Goal: Transaction & Acquisition: Purchase product/service

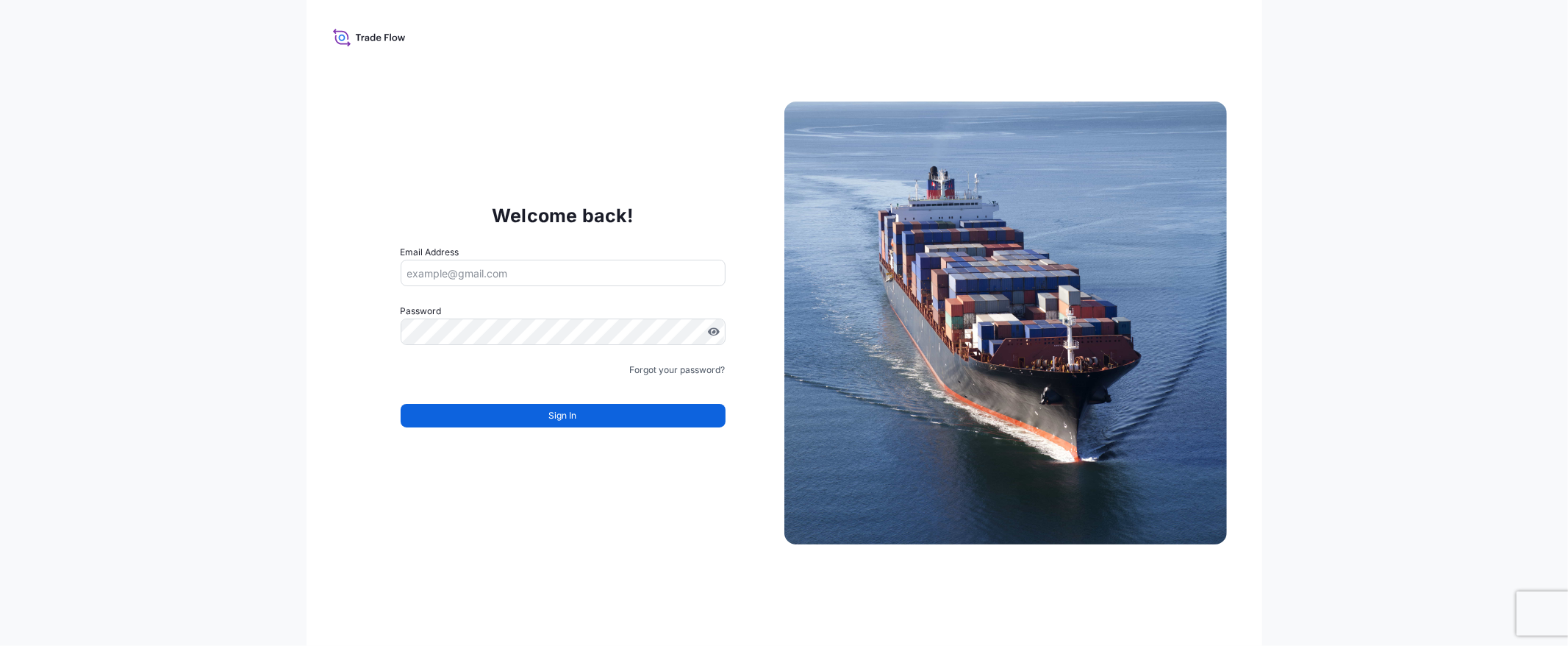
type input "[EMAIL_ADDRESS][DOMAIN_NAME]"
click at [639, 416] on button "Sign In" at bounding box center [563, 416] width 325 height 23
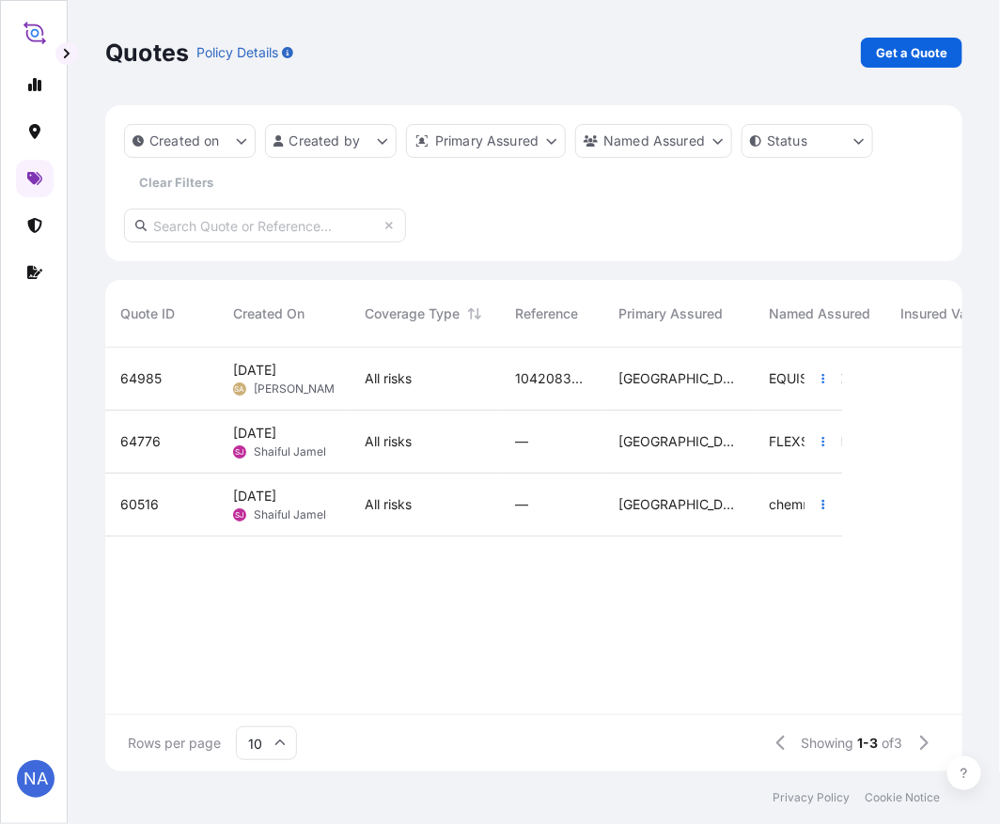
scroll to position [419, 841]
click at [902, 56] on p "Get a Quote" at bounding box center [911, 52] width 71 height 19
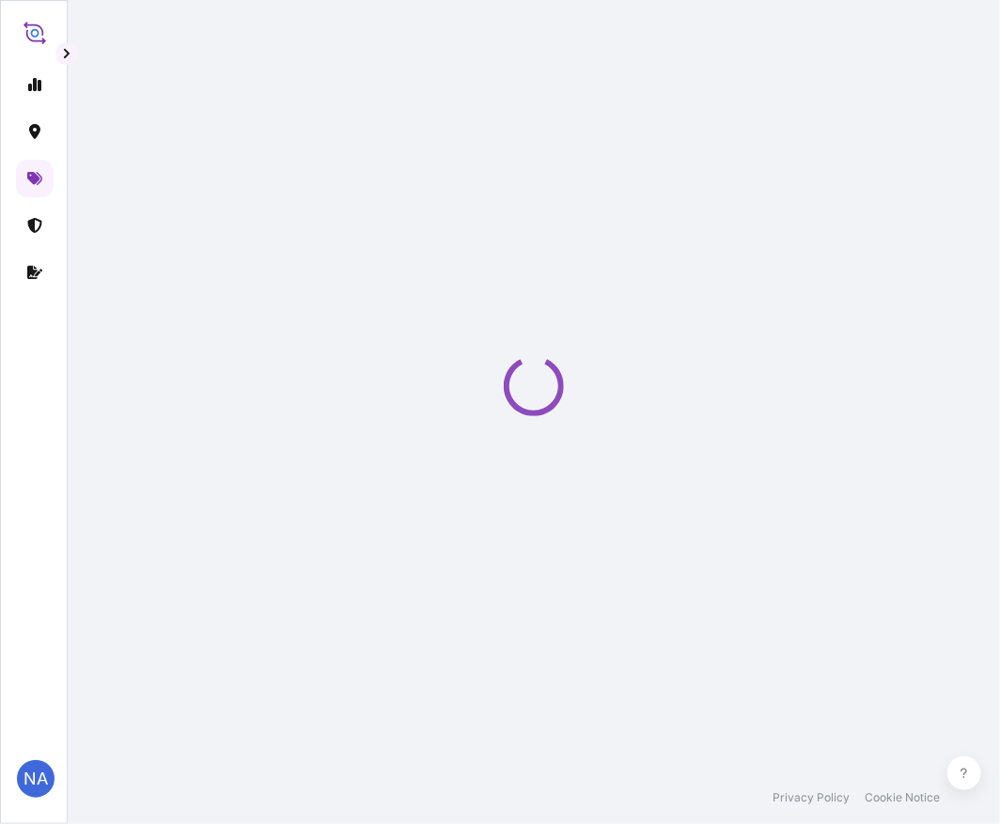
select select "Water"
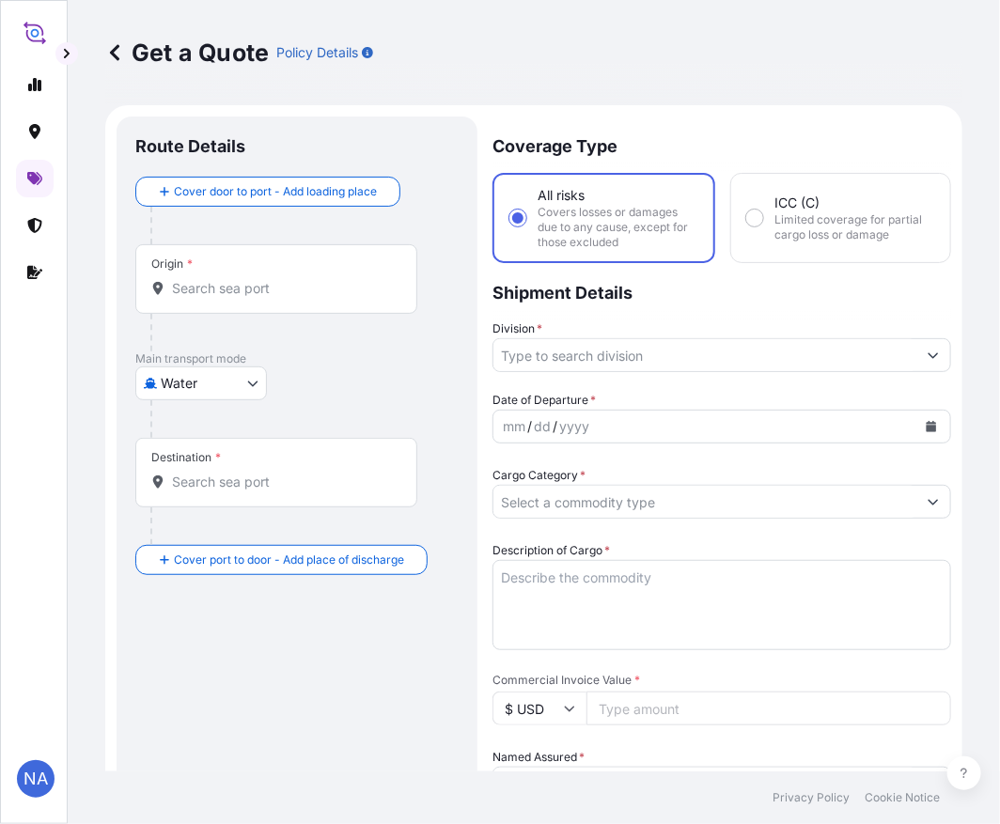
scroll to position [30, 0]
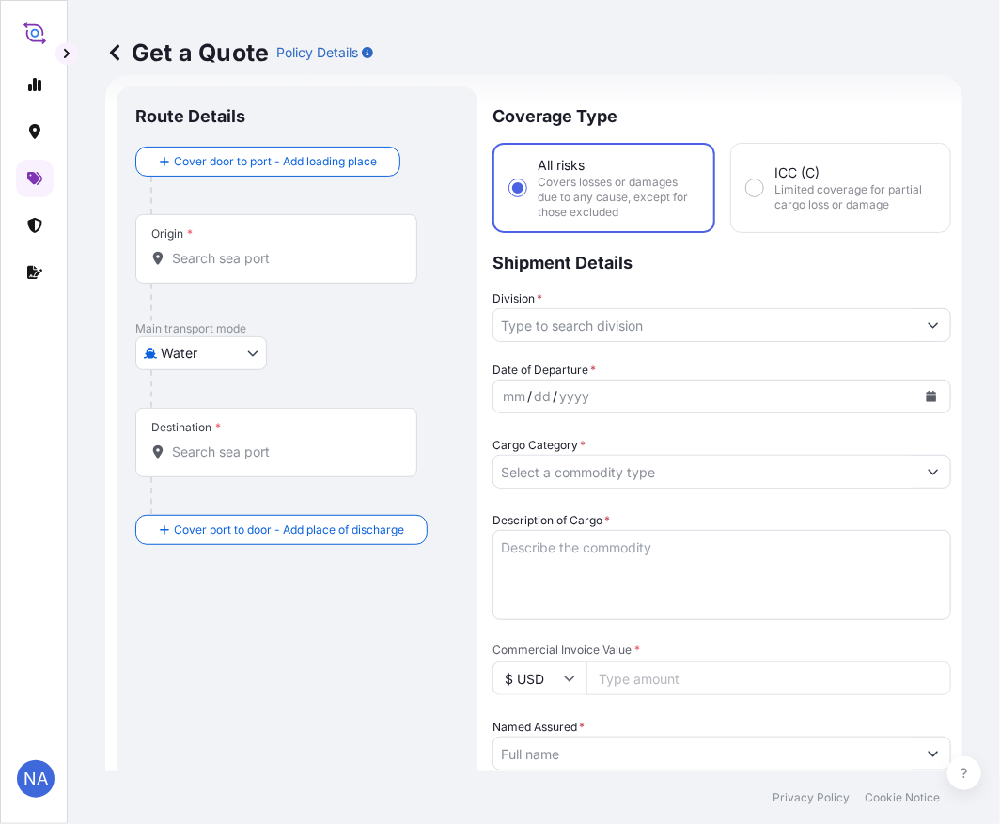
click at [252, 277] on div "Origin *" at bounding box center [276, 249] width 282 height 70
click at [252, 268] on input "Origin *" at bounding box center [283, 258] width 222 height 19
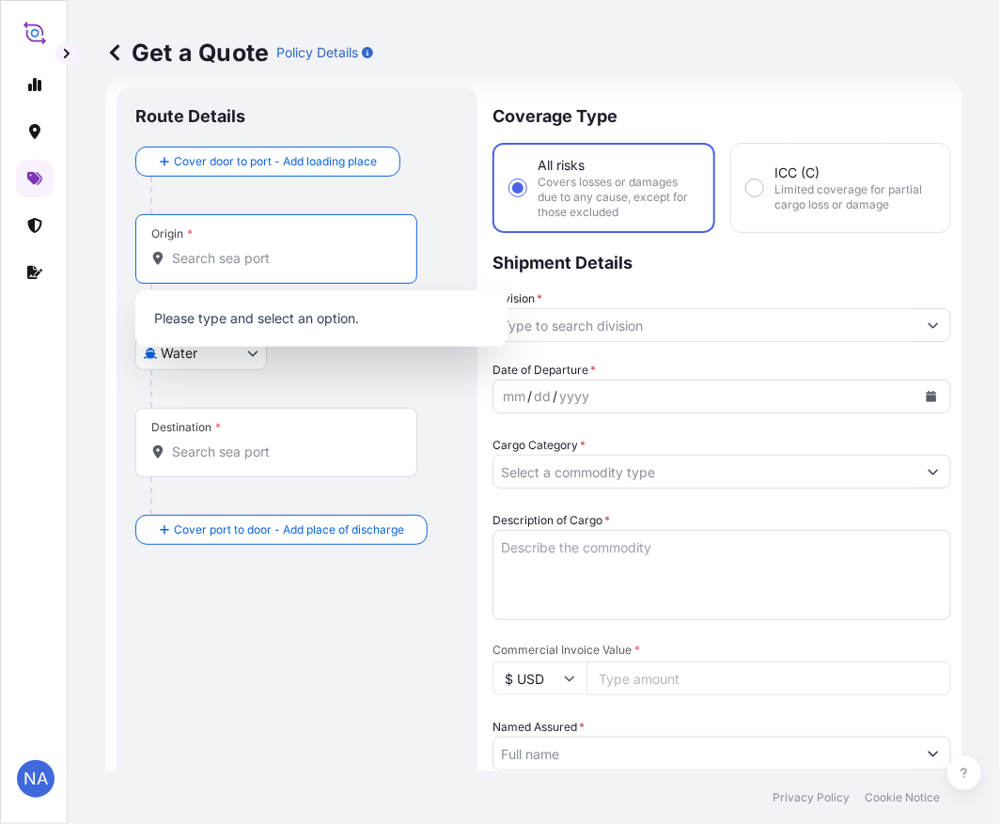
click at [256, 260] on input "Origin *" at bounding box center [283, 258] width 222 height 19
paste input "[GEOGRAPHIC_DATA], [GEOGRAPHIC_DATA]"
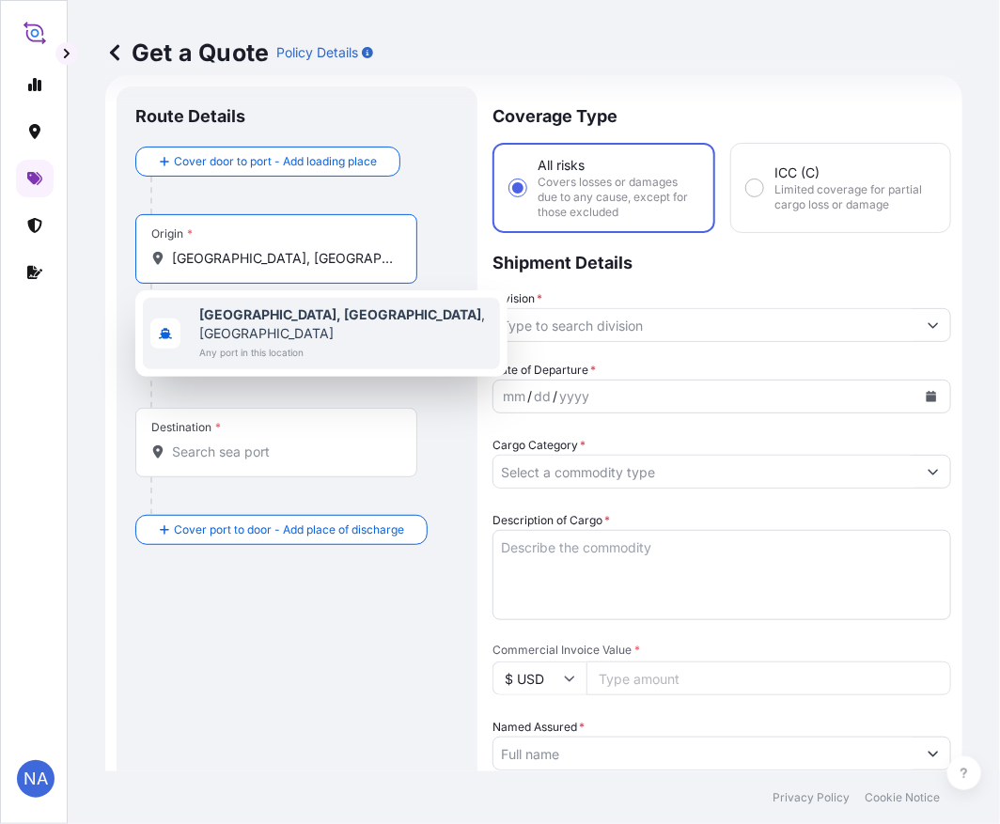
click at [268, 317] on b "[GEOGRAPHIC_DATA], [GEOGRAPHIC_DATA]" at bounding box center [340, 314] width 282 height 16
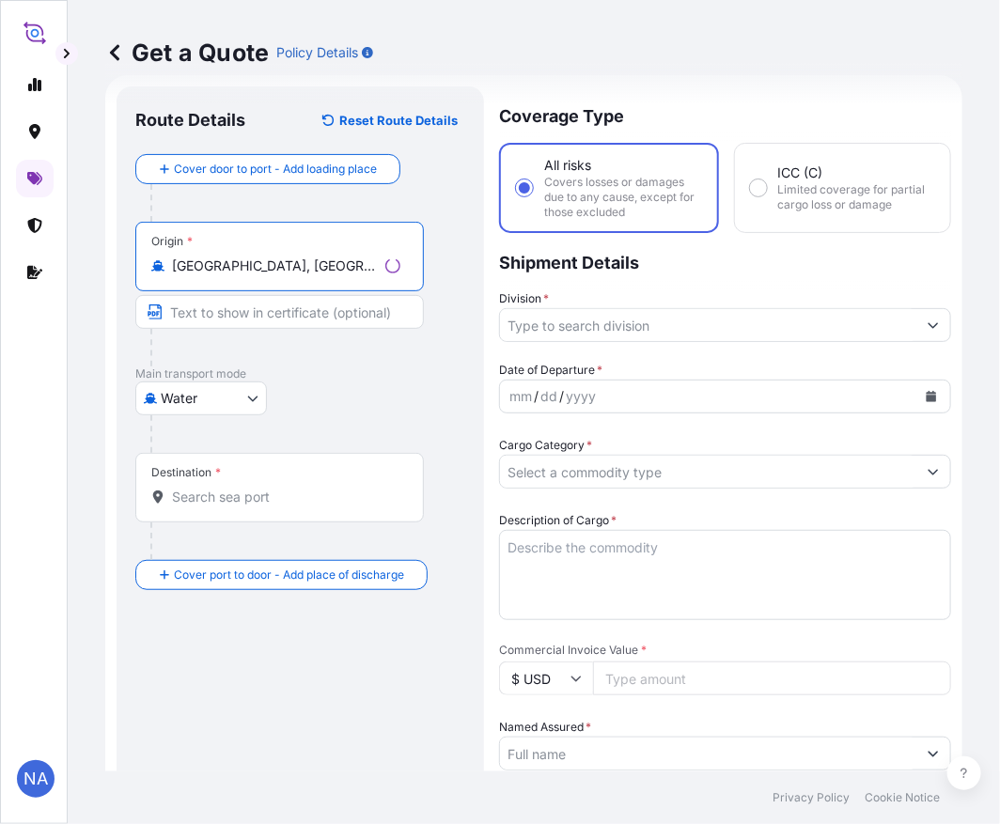
type input "[GEOGRAPHIC_DATA], [GEOGRAPHIC_DATA], [GEOGRAPHIC_DATA]"
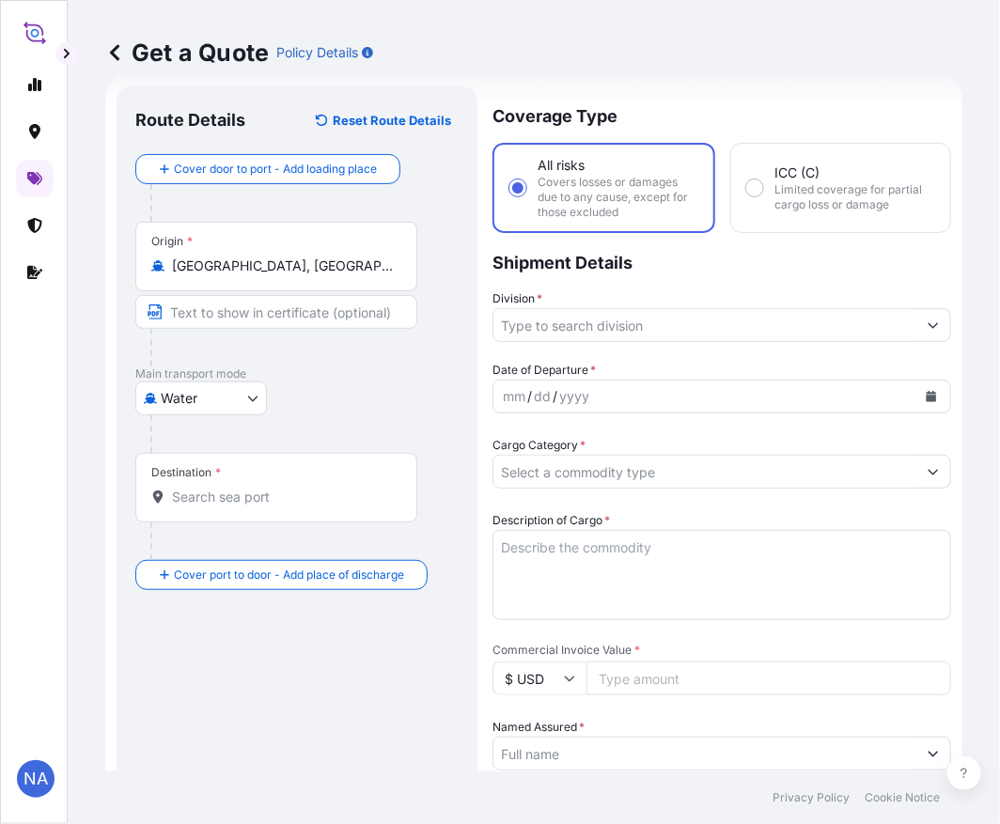
click at [223, 505] on input "Destination *" at bounding box center [283, 497] width 222 height 19
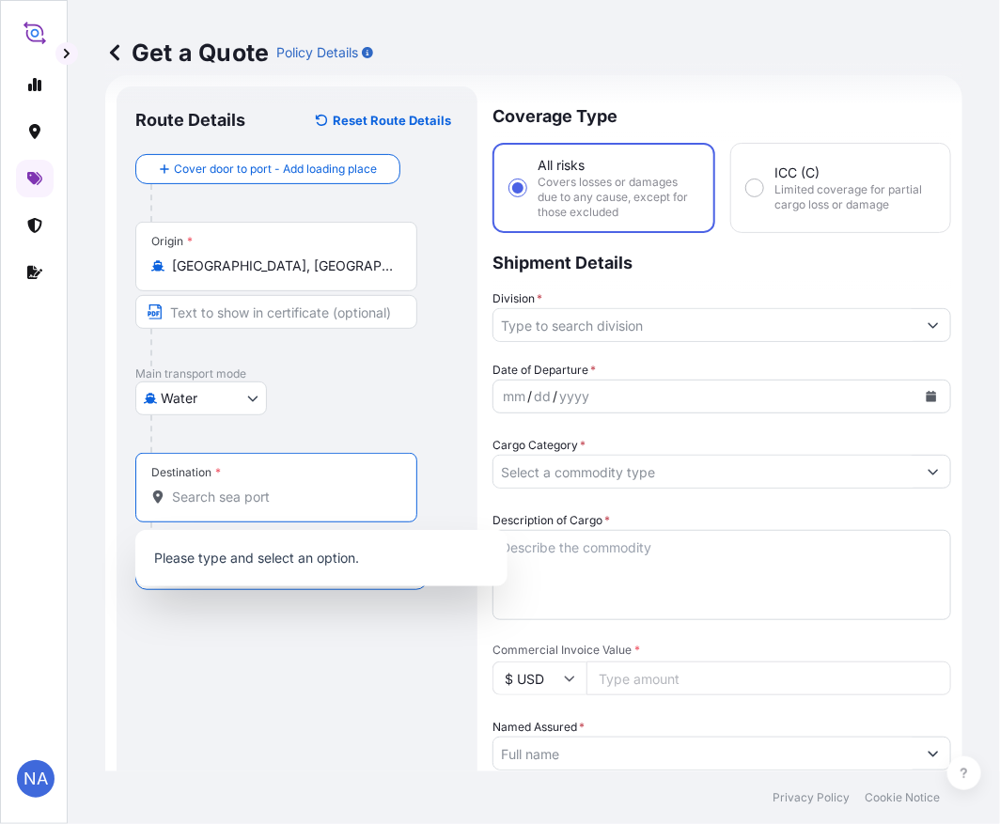
paste input "[GEOGRAPHIC_DATA], [GEOGRAPHIC_DATA]"
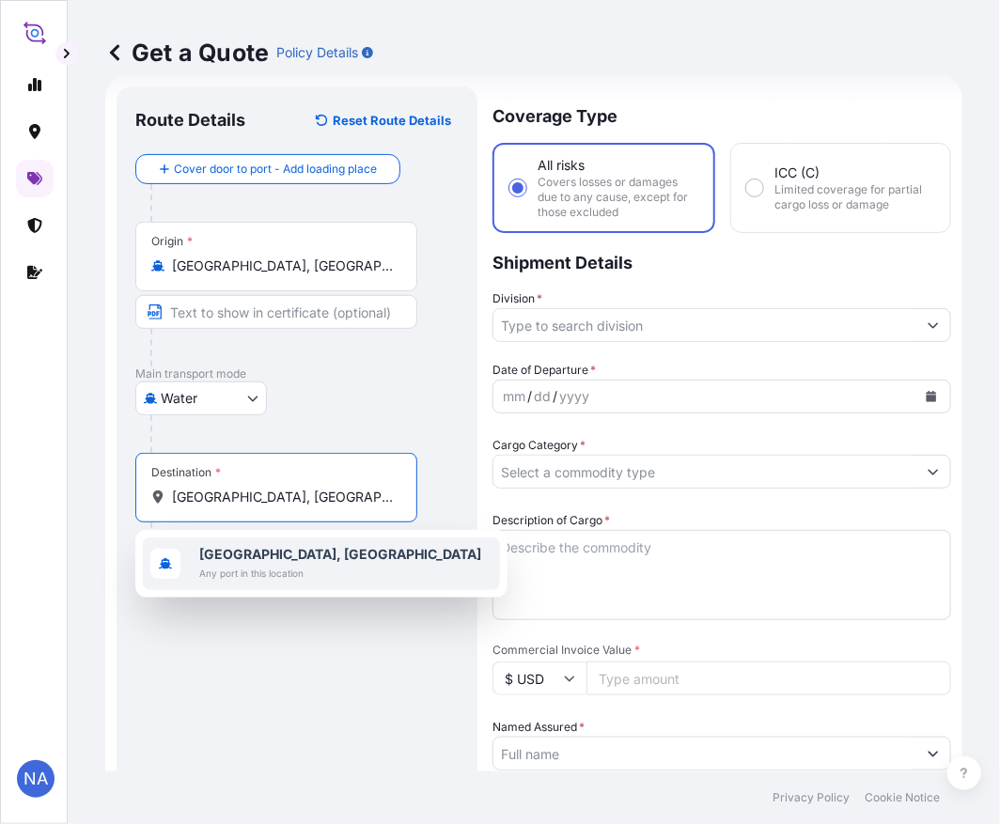
click at [247, 568] on span "Any port in this location" at bounding box center [340, 573] width 282 height 19
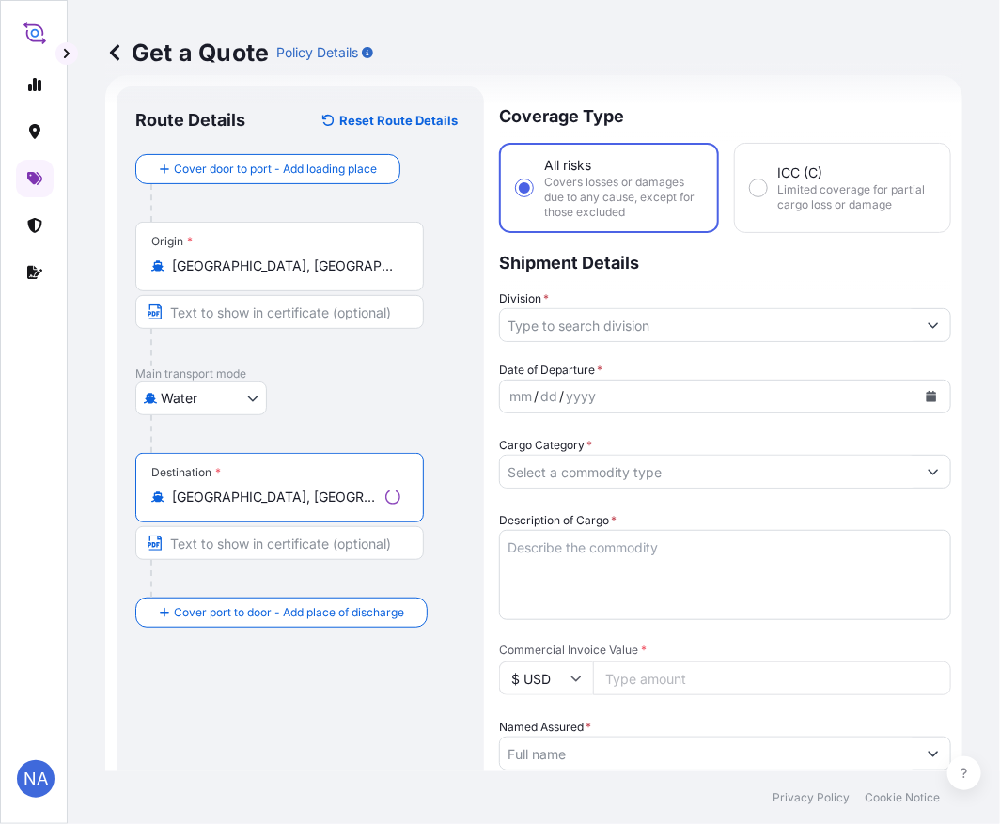
type input "[GEOGRAPHIC_DATA], [GEOGRAPHIC_DATA]"
click at [558, 323] on input "Division *" at bounding box center [708, 325] width 416 height 34
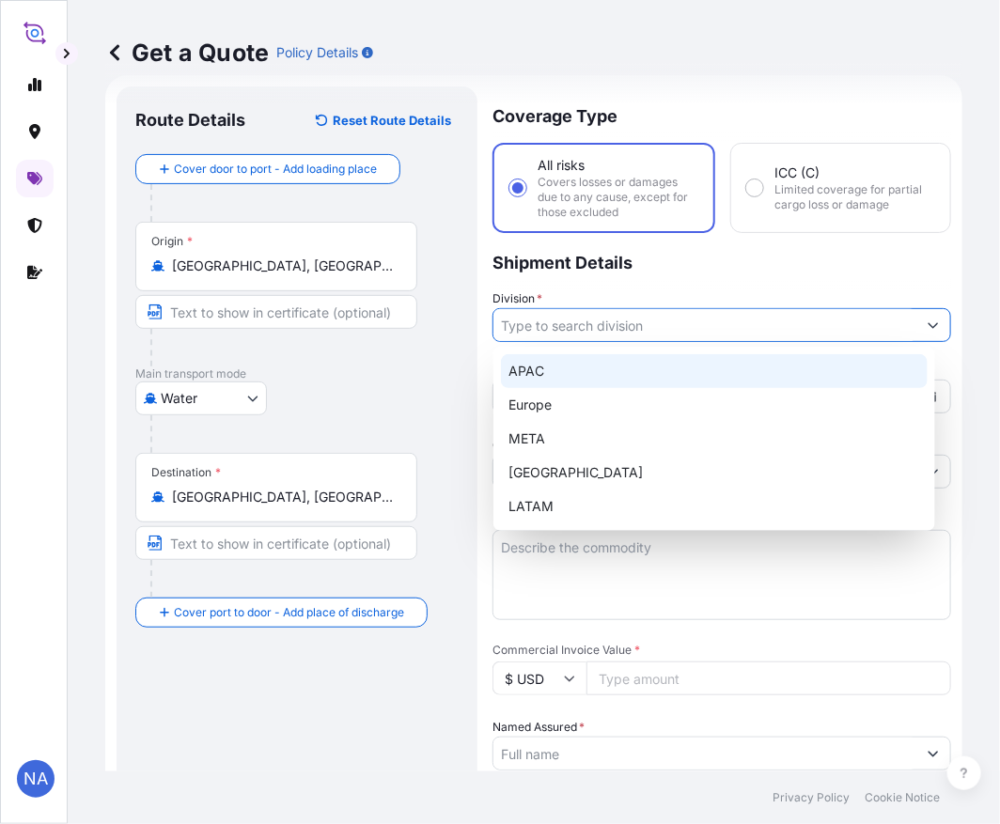
click at [543, 367] on div "APAC" at bounding box center [714, 371] width 427 height 34
type input "APAC"
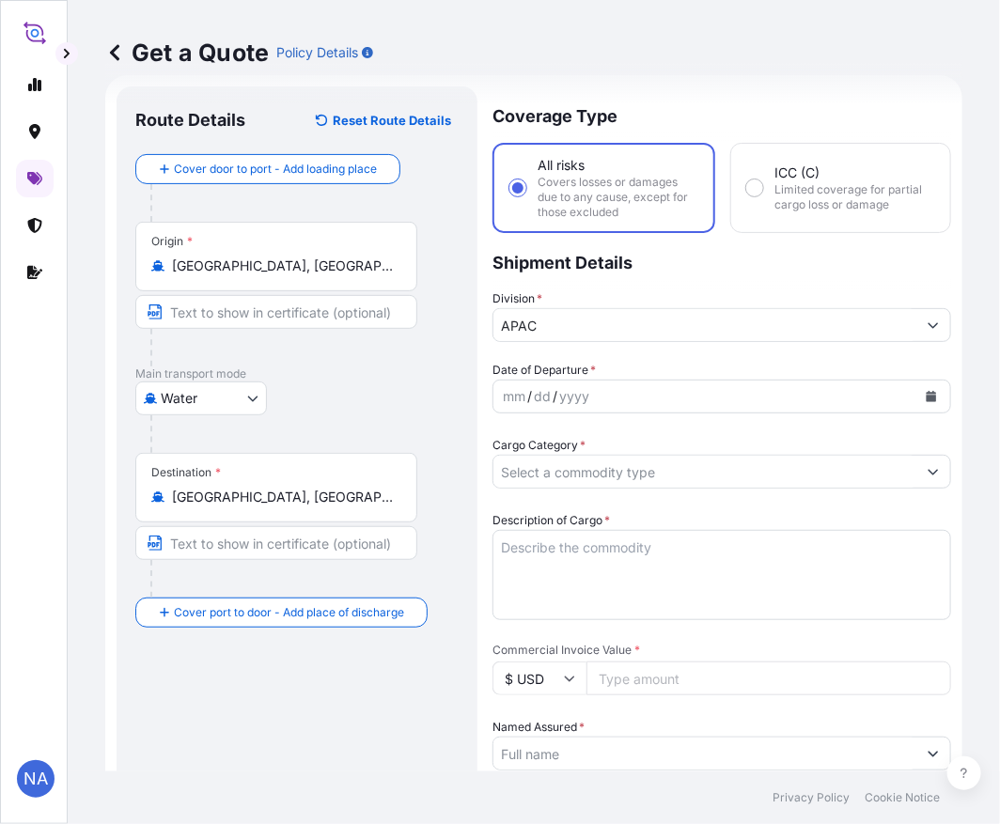
click at [596, 265] on p "Shipment Details" at bounding box center [721, 261] width 459 height 56
click at [919, 397] on button "Calendar" at bounding box center [931, 396] width 30 height 30
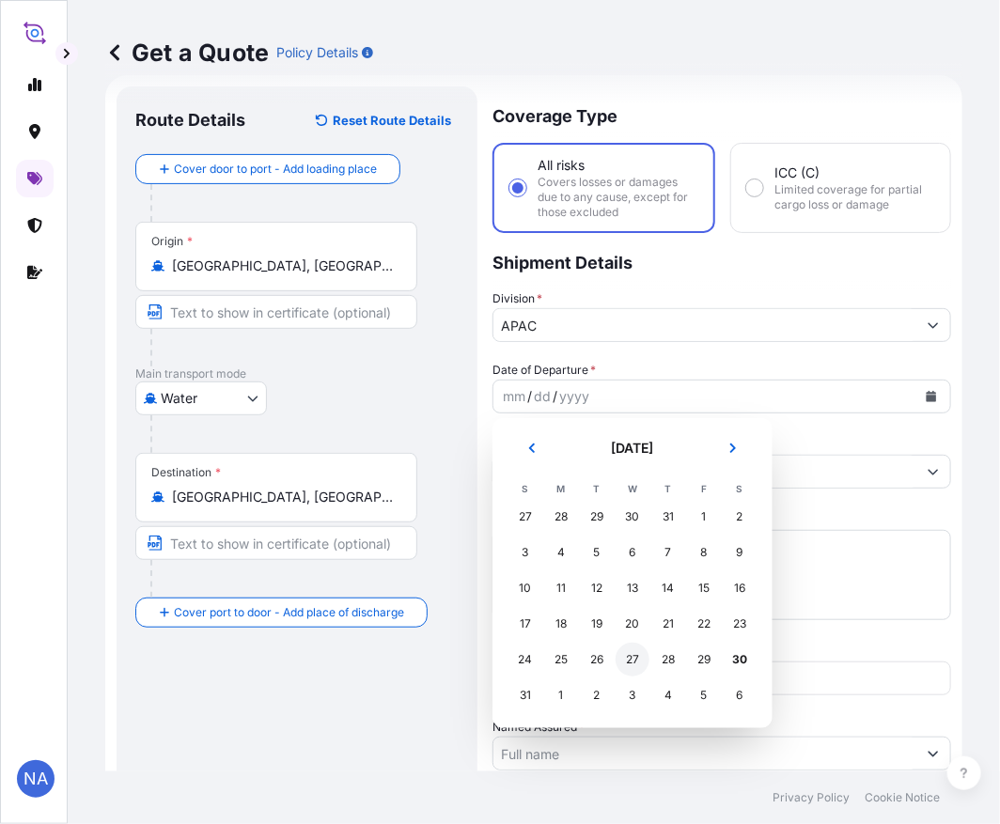
click at [631, 655] on div "27" at bounding box center [632, 660] width 34 height 34
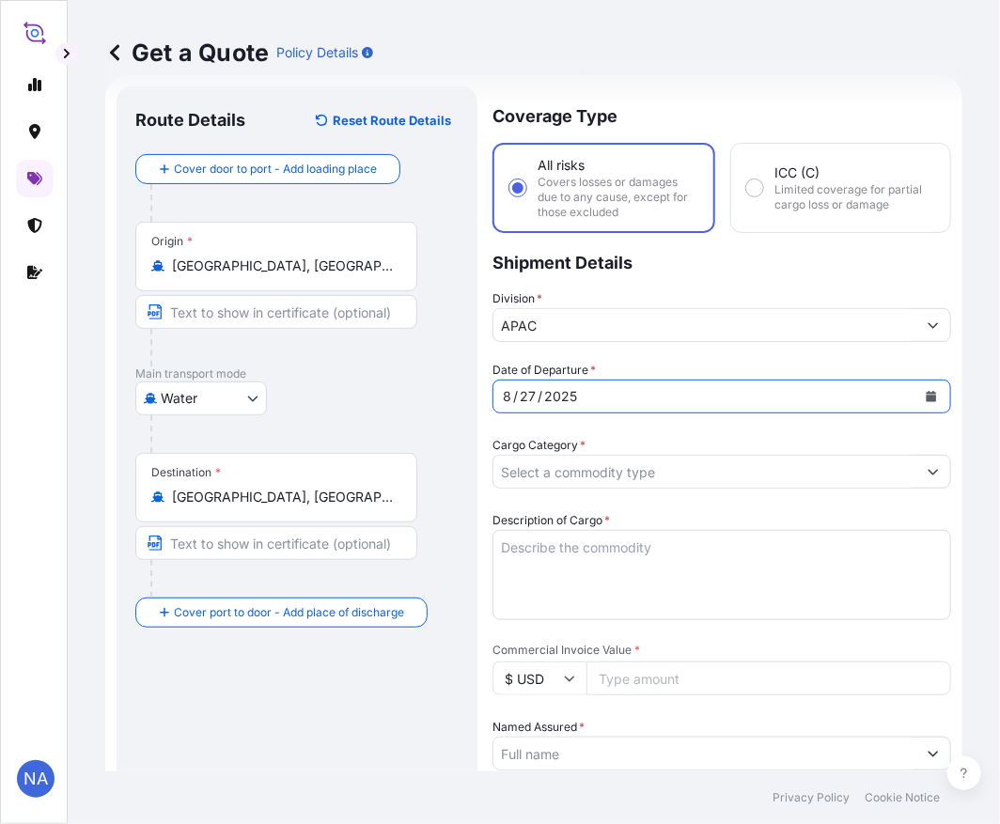
click at [921, 473] on form "Route Details Reset Route Details Cover door to port - Add loading place Place …" at bounding box center [533, 735] width 857 height 1320
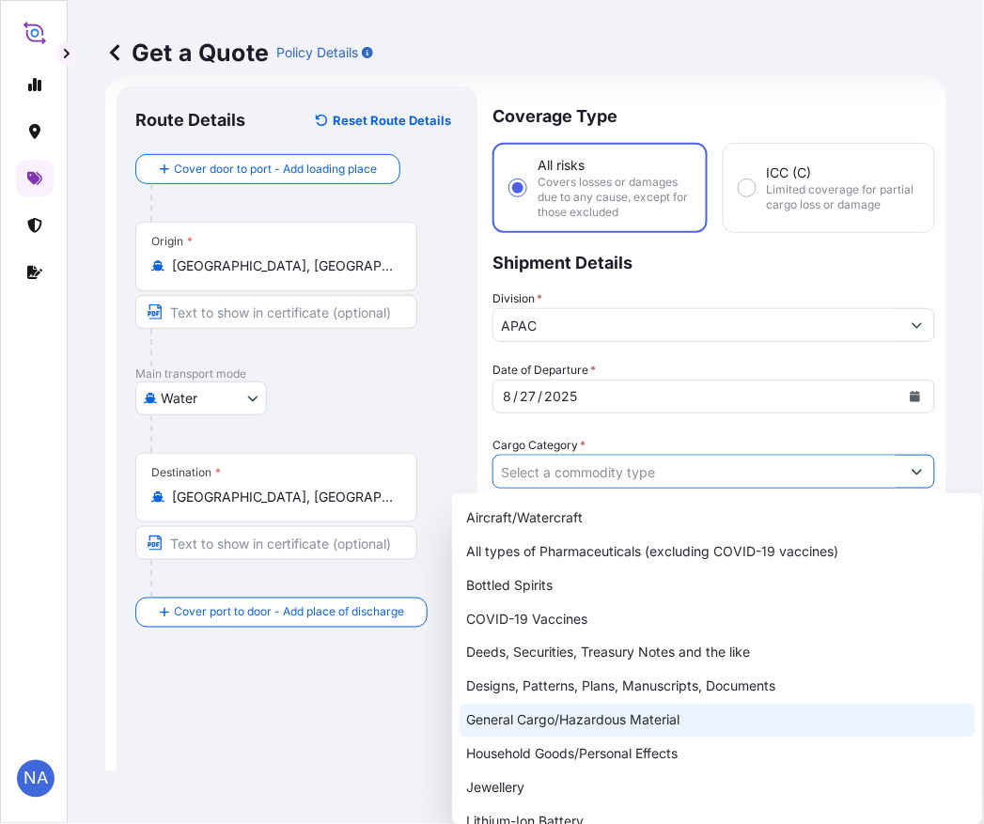
click at [534, 718] on div "General Cargo/Hazardous Material" at bounding box center [717, 721] width 516 height 34
type input "General Cargo/Hazardous Material"
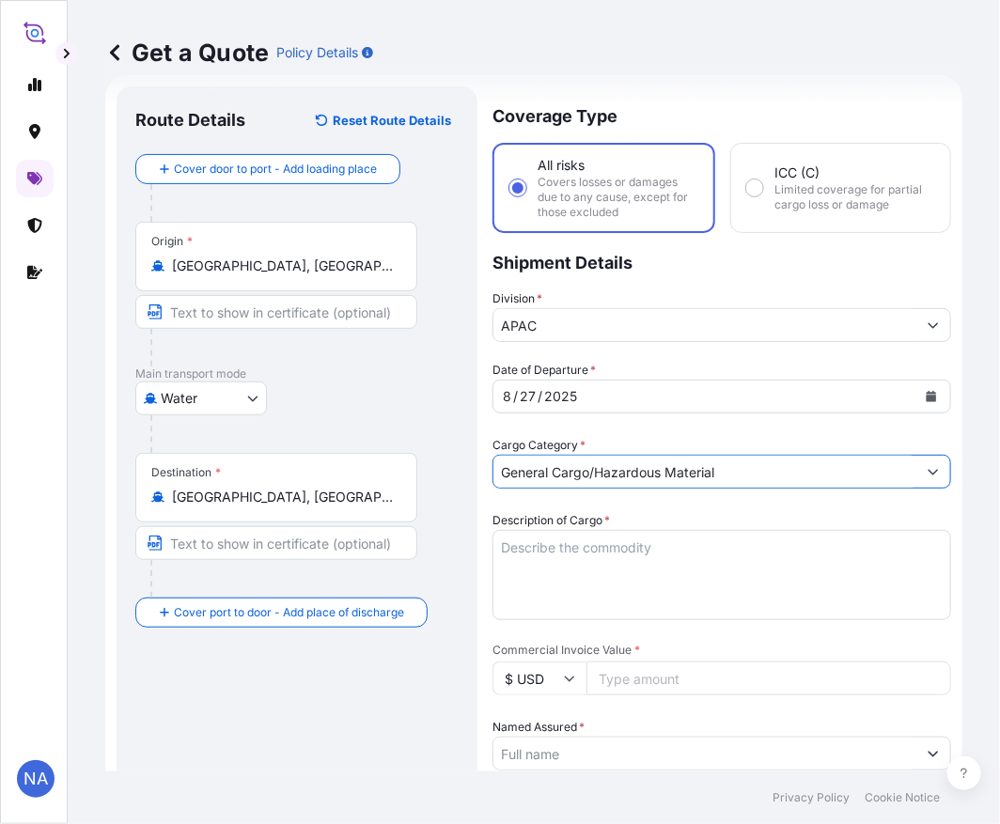
click at [575, 546] on textarea "Description of Cargo *" at bounding box center [721, 575] width 459 height 90
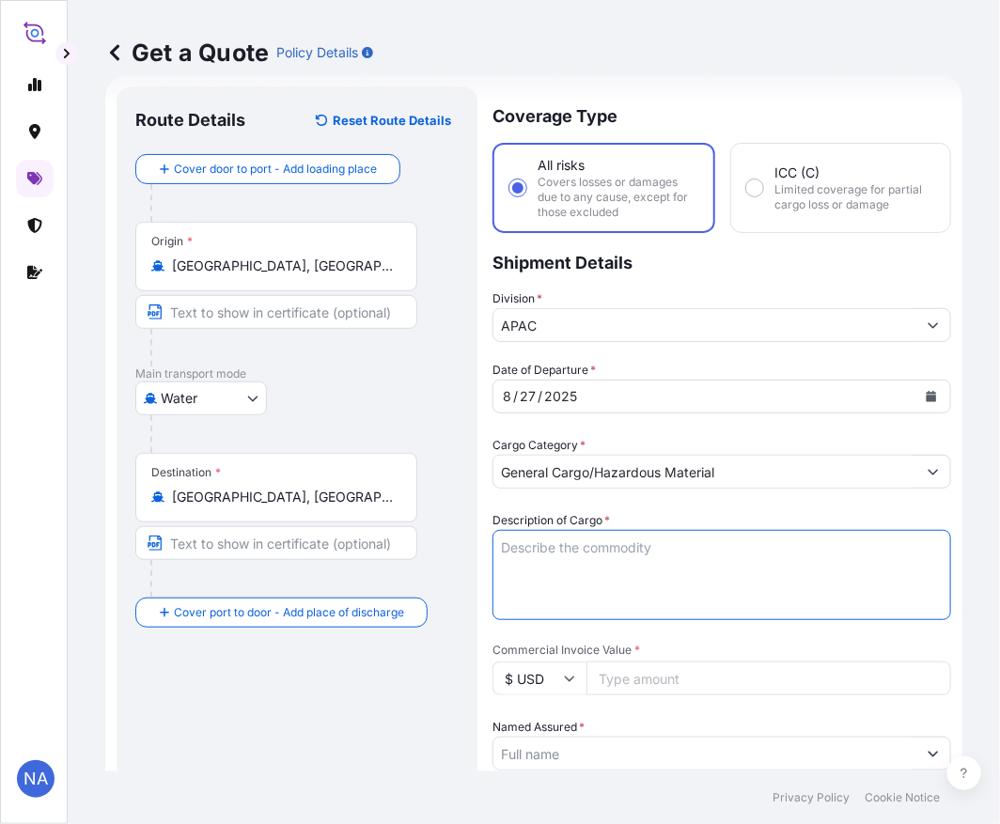
click at [597, 556] on textarea "Description of Cargo *" at bounding box center [721, 575] width 459 height 90
paste textarea "BAG LOADED INTO 1 20' DRY VAN PETROTHENE GA564189, SEABULK"
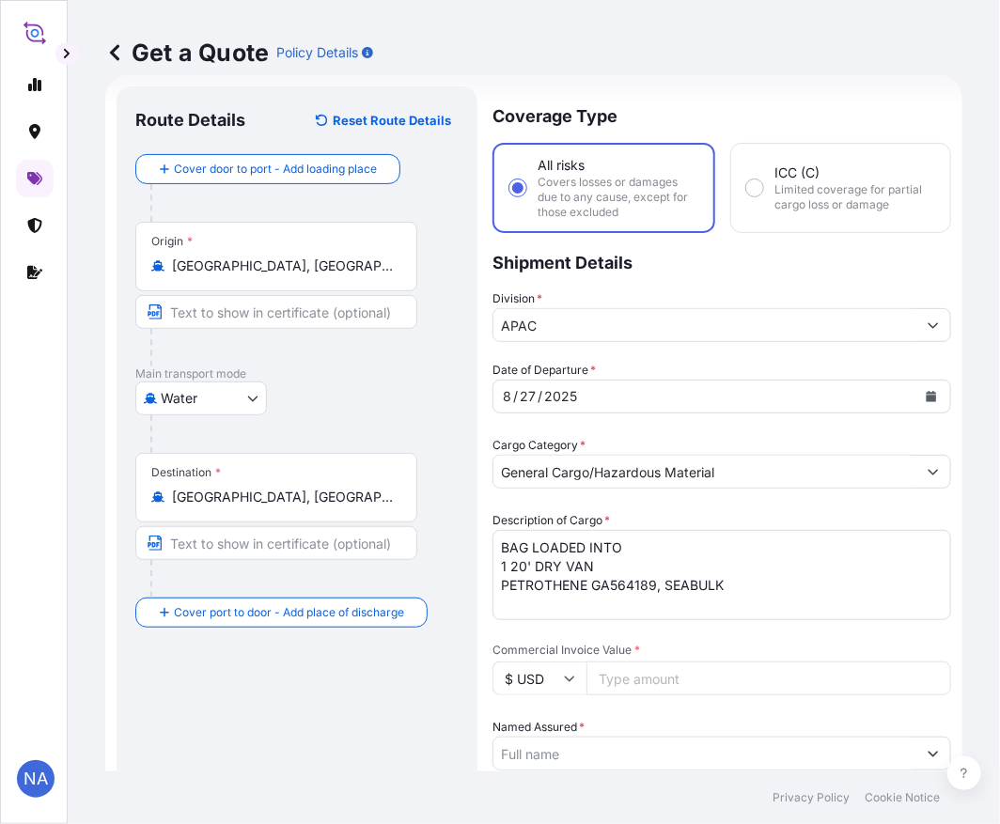
click at [503, 548] on textarea "BAG LOADED INTO 1 20' DRY VAN PETROTHENE GA564189, SEABULK" at bounding box center [721, 575] width 459 height 90
click at [509, 566] on textarea "5 BAG LOADED INTO 1 20' DRY VAN PETROTHENE GA564189, SEABULK" at bounding box center [721, 575] width 459 height 90
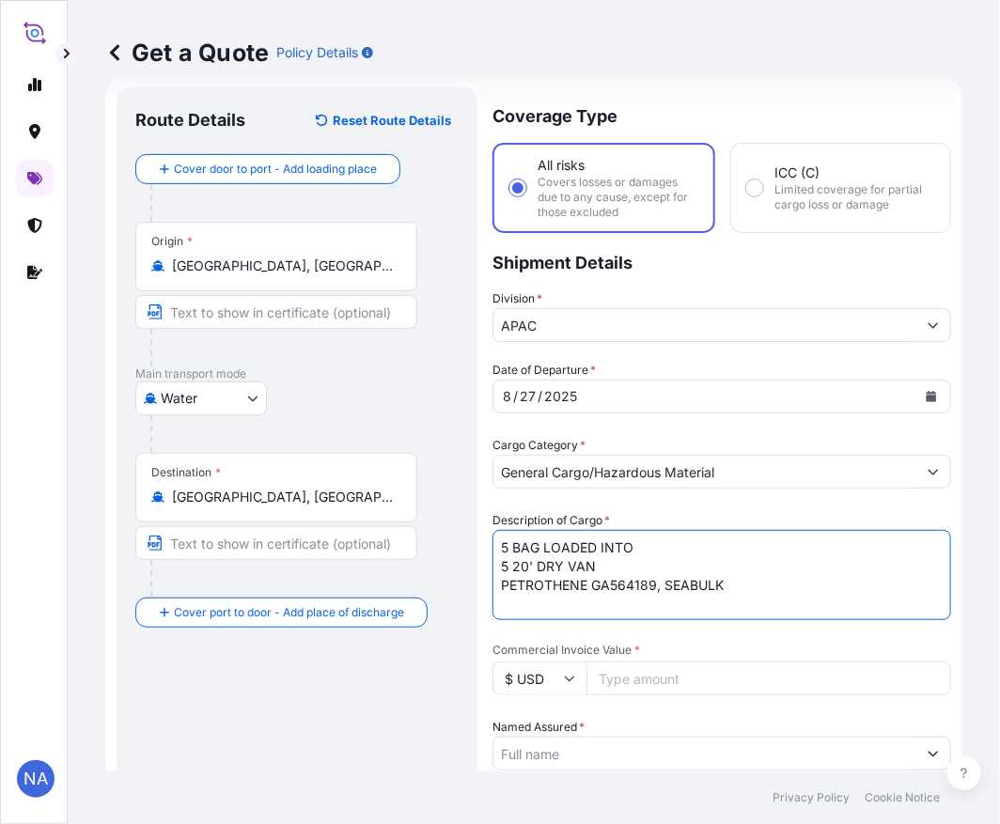
type textarea "5 BAG LOADED INTO 5 20' DRY VAN PETROTHENE GA564189, SEABULK"
click at [633, 511] on div "Description of Cargo * 5 BAG LOADED INTO 5 20' DRY VAN PETROTHENE GA564189, SEA…" at bounding box center [721, 565] width 459 height 109
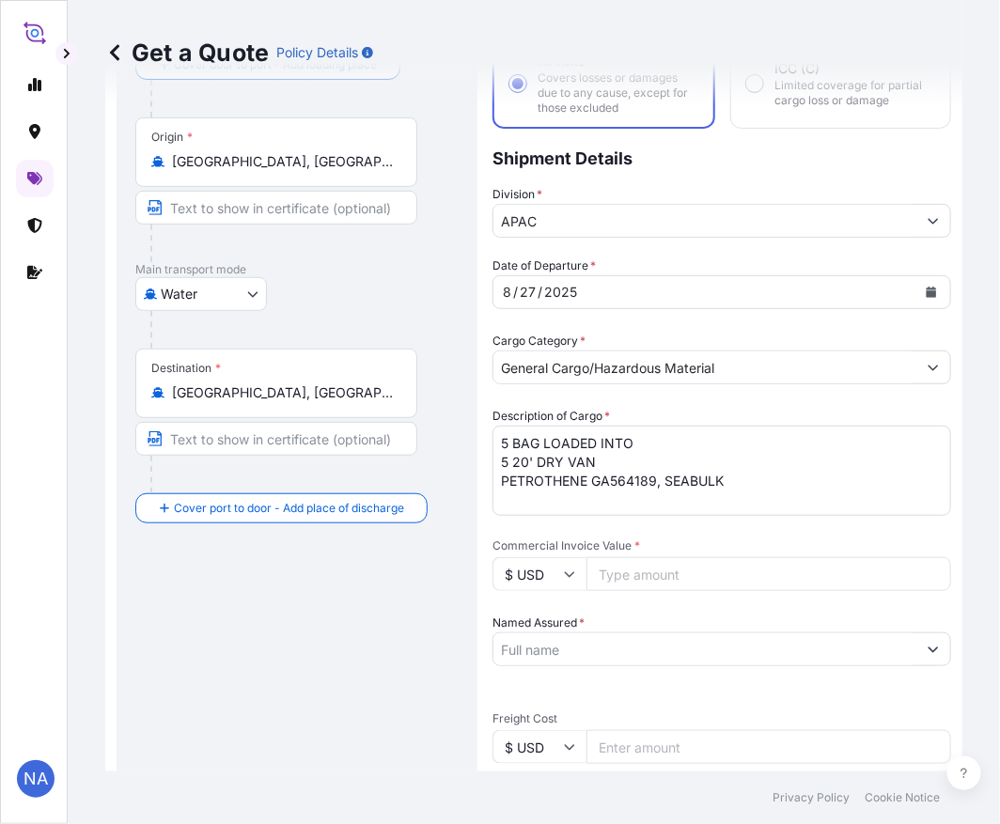
click at [630, 580] on input "Commercial Invoice Value *" at bounding box center [768, 574] width 365 height 34
paste input "76561.2"
type input "76561.2"
click at [651, 534] on div "Date of Departure * [DATE] Cargo Category * General Cargo/Hazardous Material De…" at bounding box center [721, 698] width 459 height 883
click at [621, 652] on input "Named Assured *" at bounding box center [704, 649] width 423 height 34
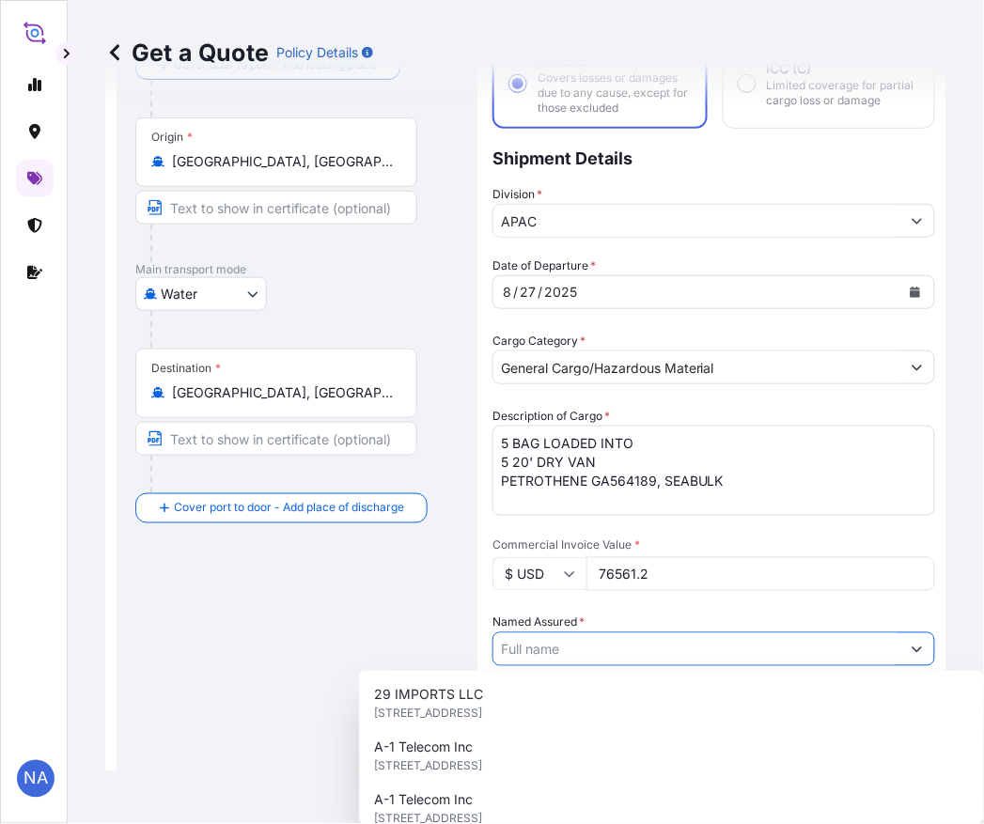
paste input "EQUISTAR CHEMICALS, LP"
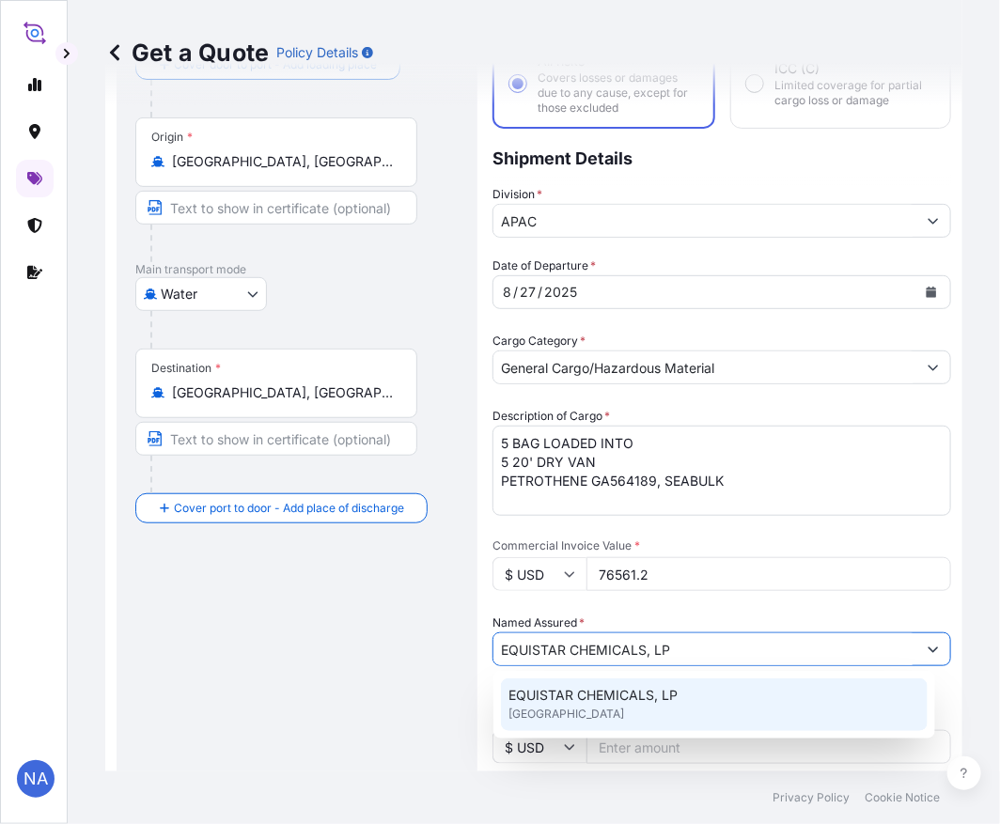
click at [614, 686] on span "EQUISTAR CHEMICALS, LP" at bounding box center [592, 695] width 169 height 19
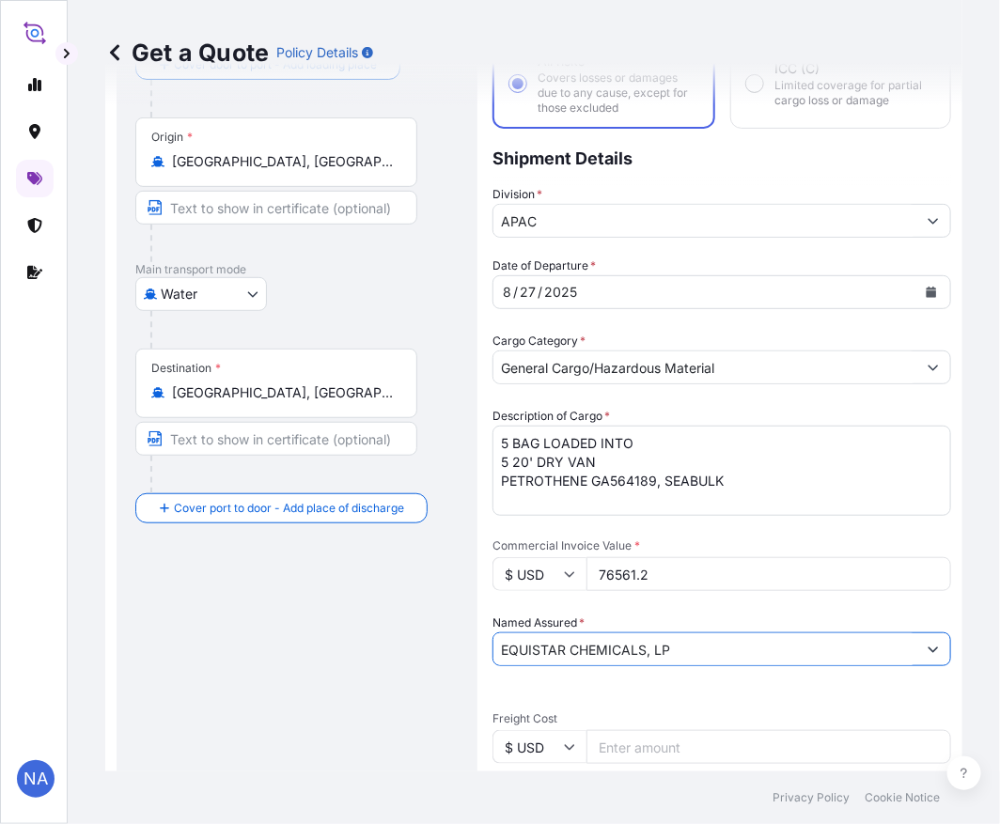
type input "EQUISTAR CHEMICALS, LP"
click at [625, 606] on div "Date of Departure * [DATE] Cargo Category * General Cargo/Hazardous Material De…" at bounding box center [721, 698] width 459 height 883
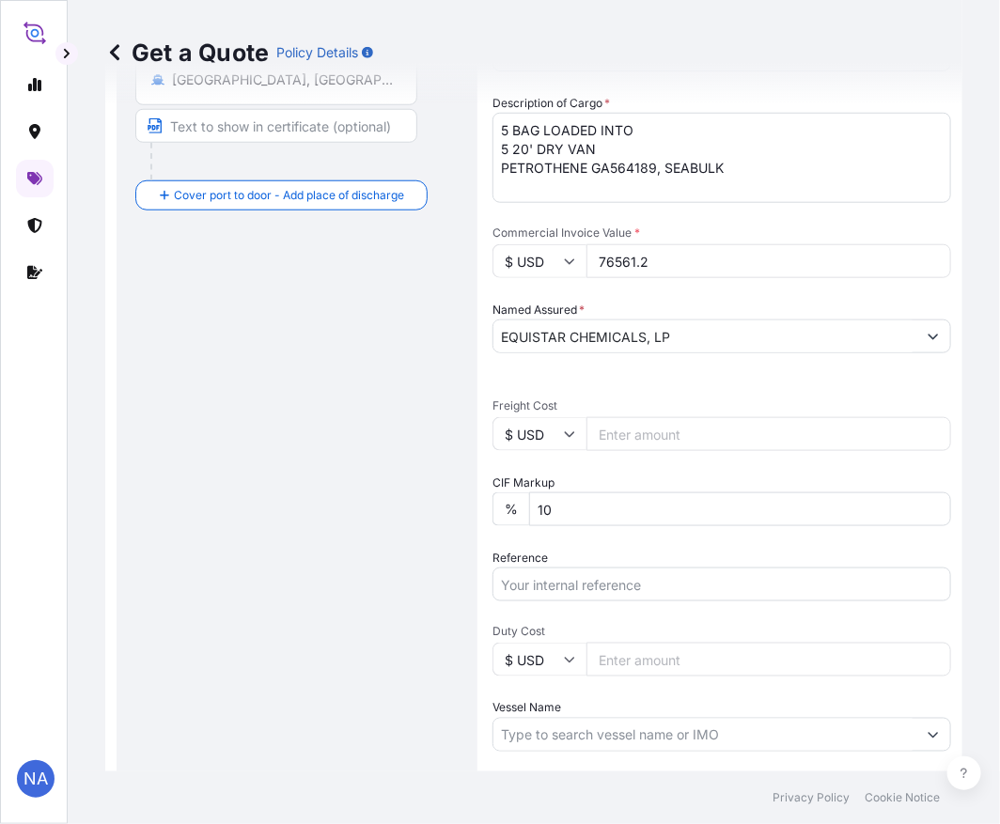
scroll to position [552, 0]
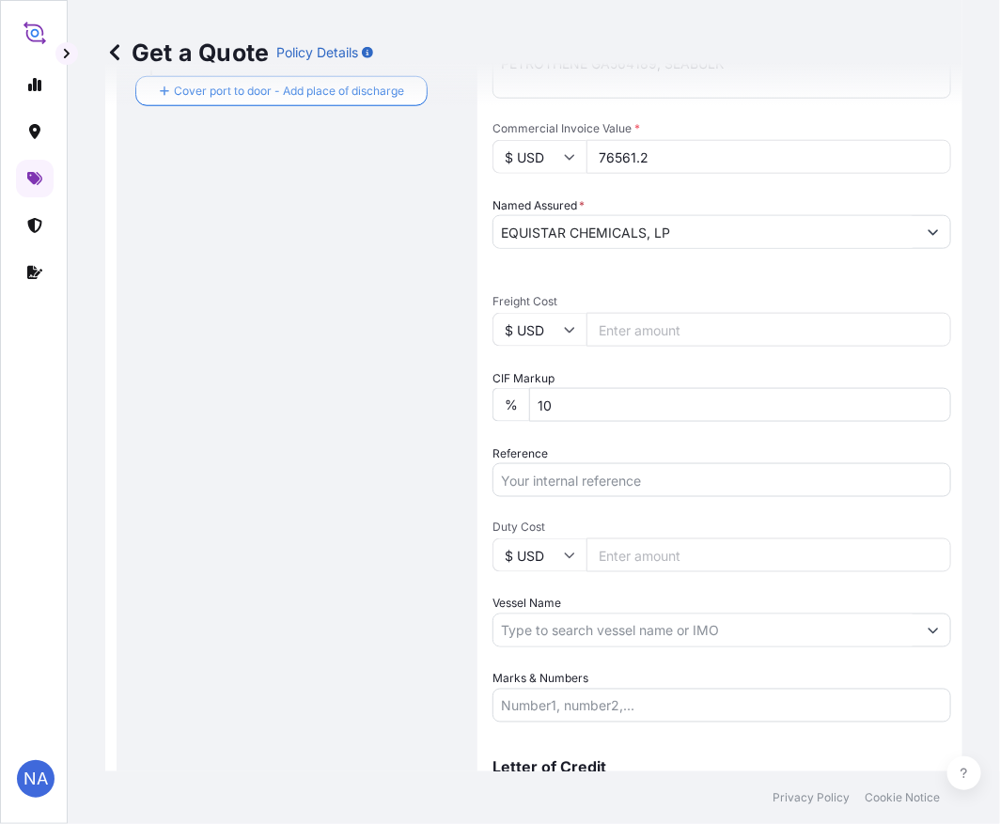
click at [568, 474] on input "Reference" at bounding box center [721, 480] width 459 height 34
paste input "10420850464"
click at [660, 476] on input "10420850464 /" at bounding box center [721, 480] width 459 height 34
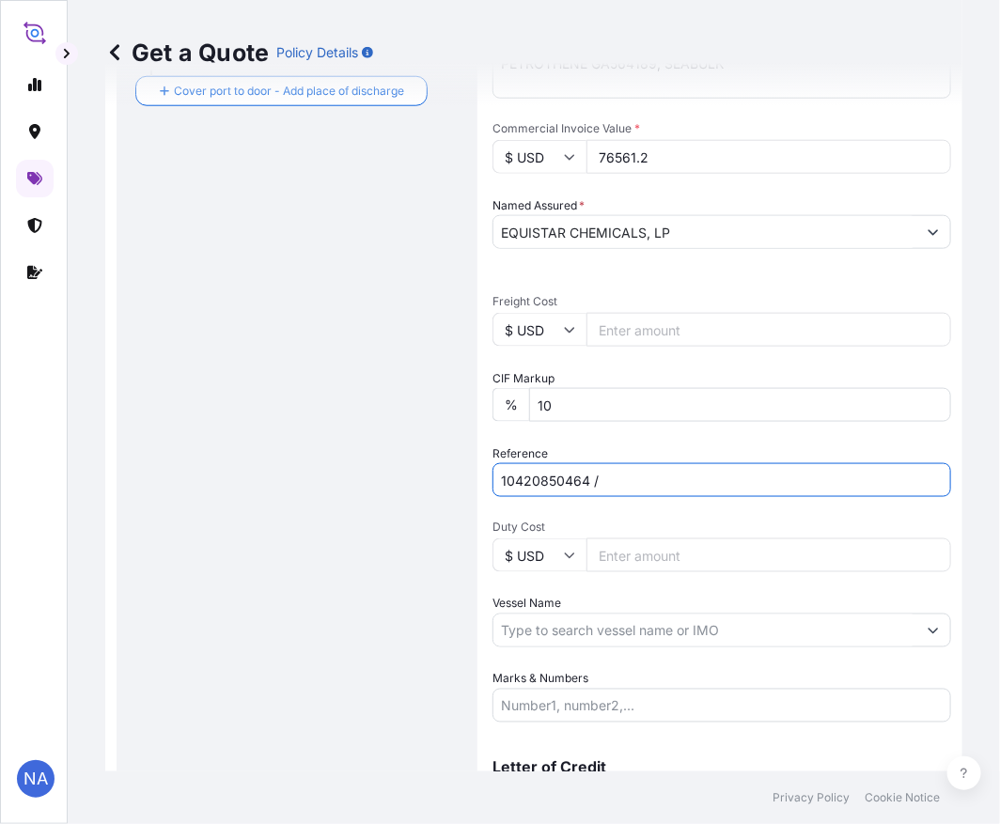
paste input "5013202537"
type input "10420850464 / 5013202537"
click at [648, 447] on div "Reference 10420850464 / 5013202537" at bounding box center [721, 470] width 459 height 53
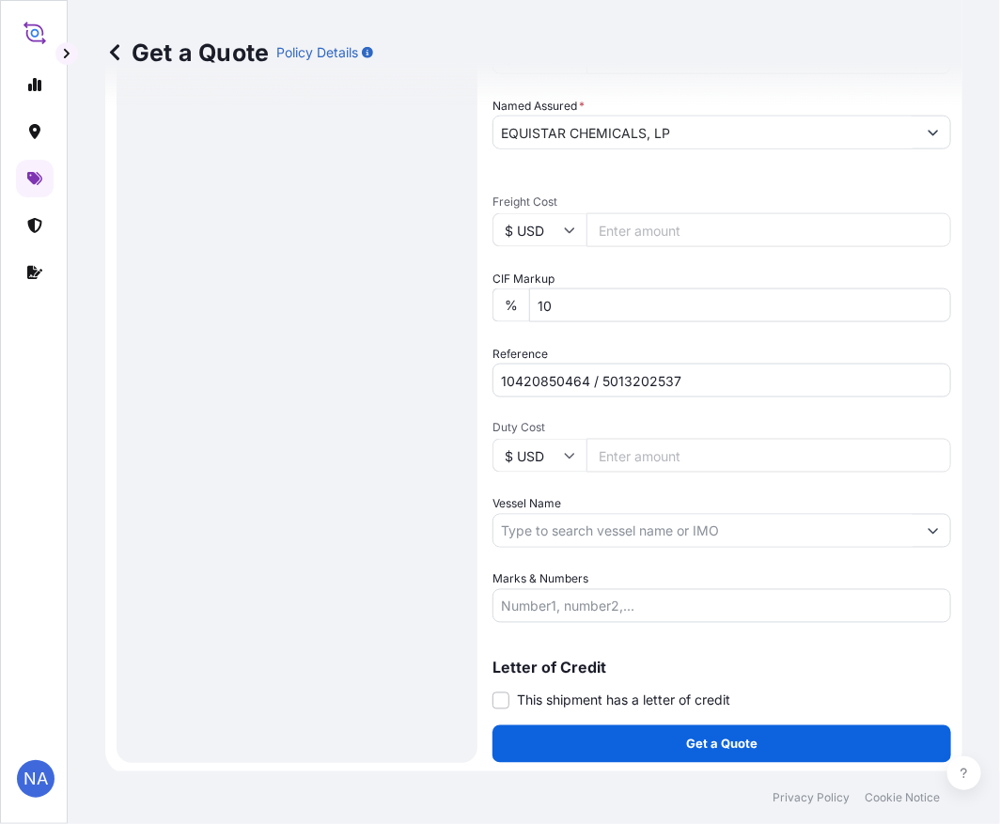
click at [575, 538] on input "Vessel Name" at bounding box center [704, 531] width 423 height 34
paste input "GSL ROSSI"
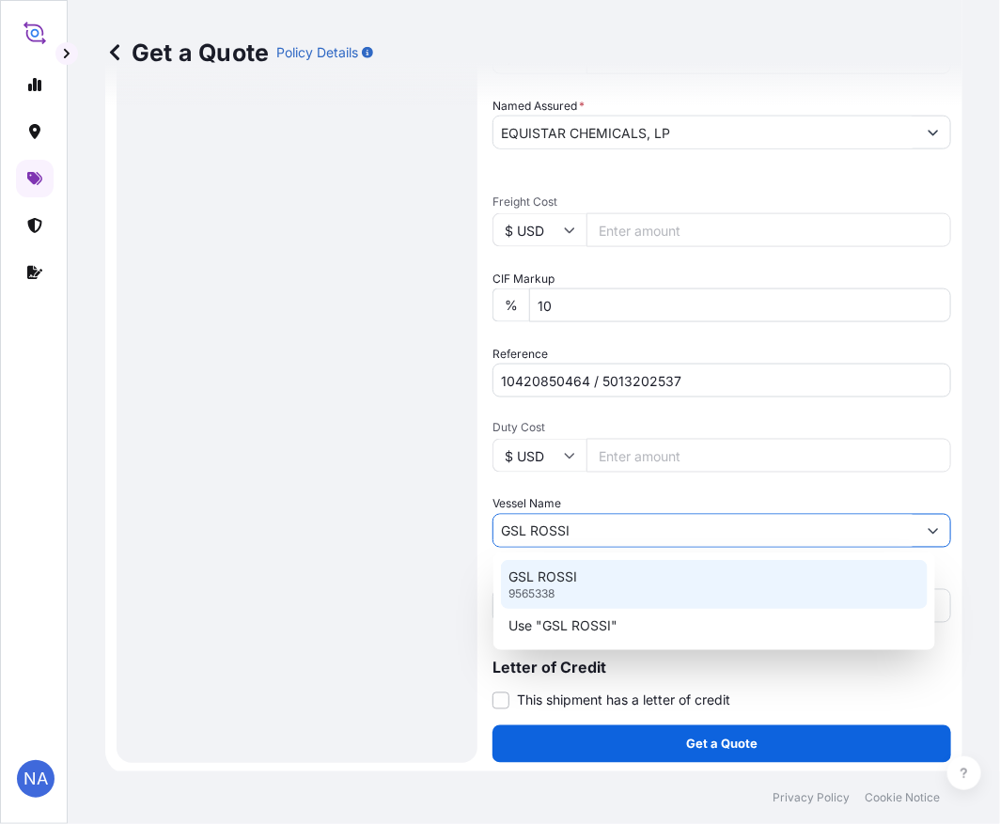
click at [575, 583] on p "GSL ROSSI" at bounding box center [542, 577] width 69 height 19
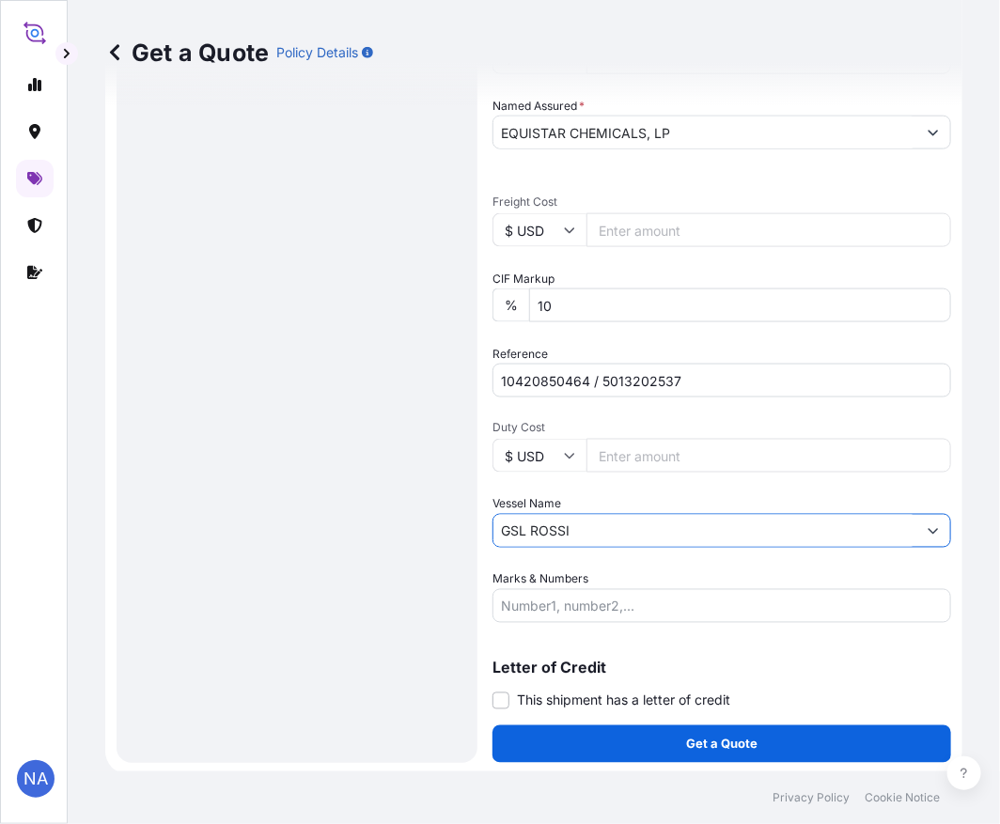
type input "GSL ROSSI"
click at [605, 739] on button "Get a Quote" at bounding box center [721, 744] width 459 height 38
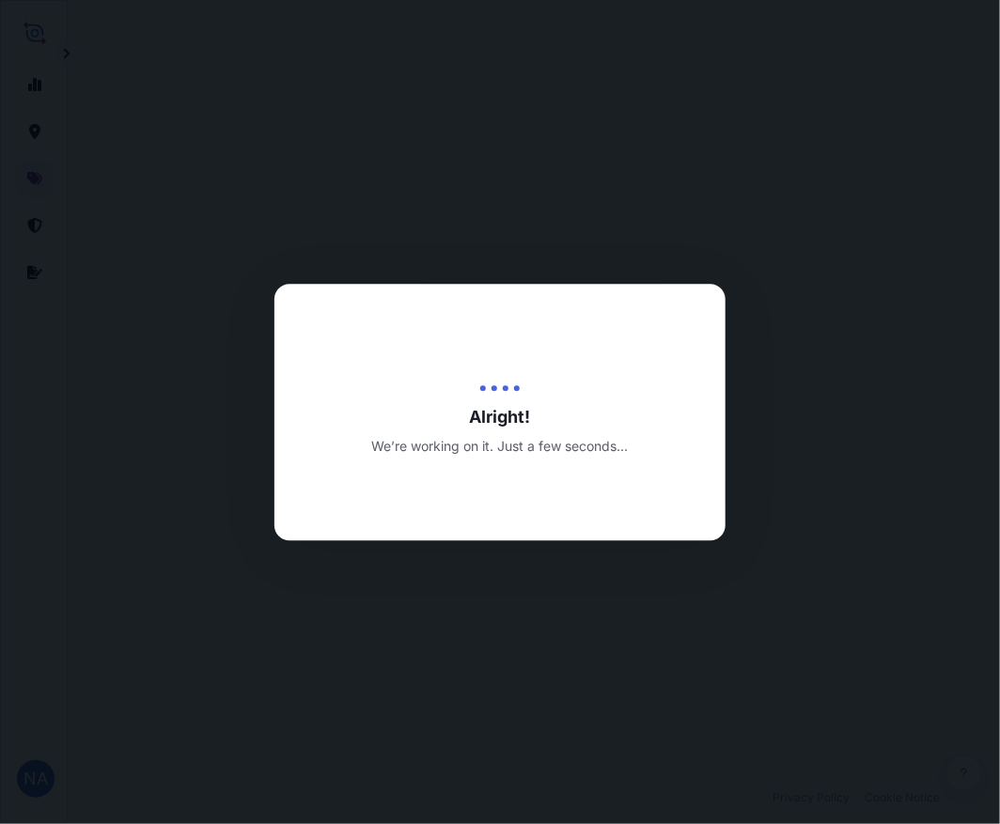
scroll to position [1348, 0]
select select "Water"
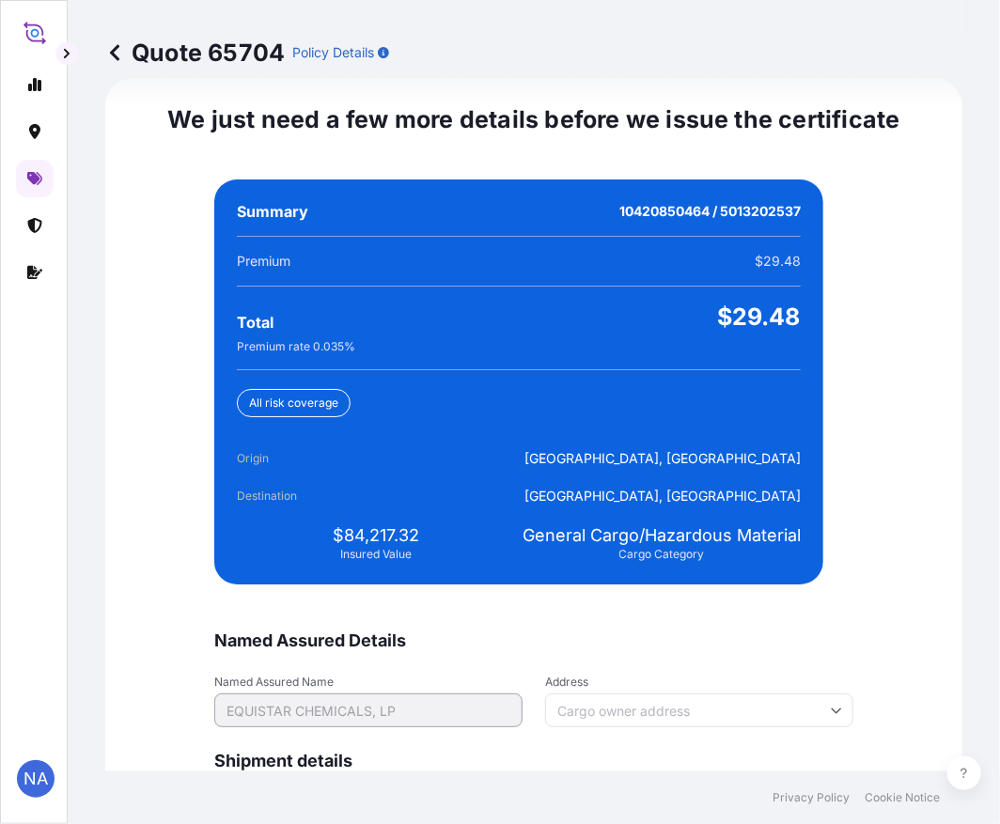
scroll to position [4417, 0]
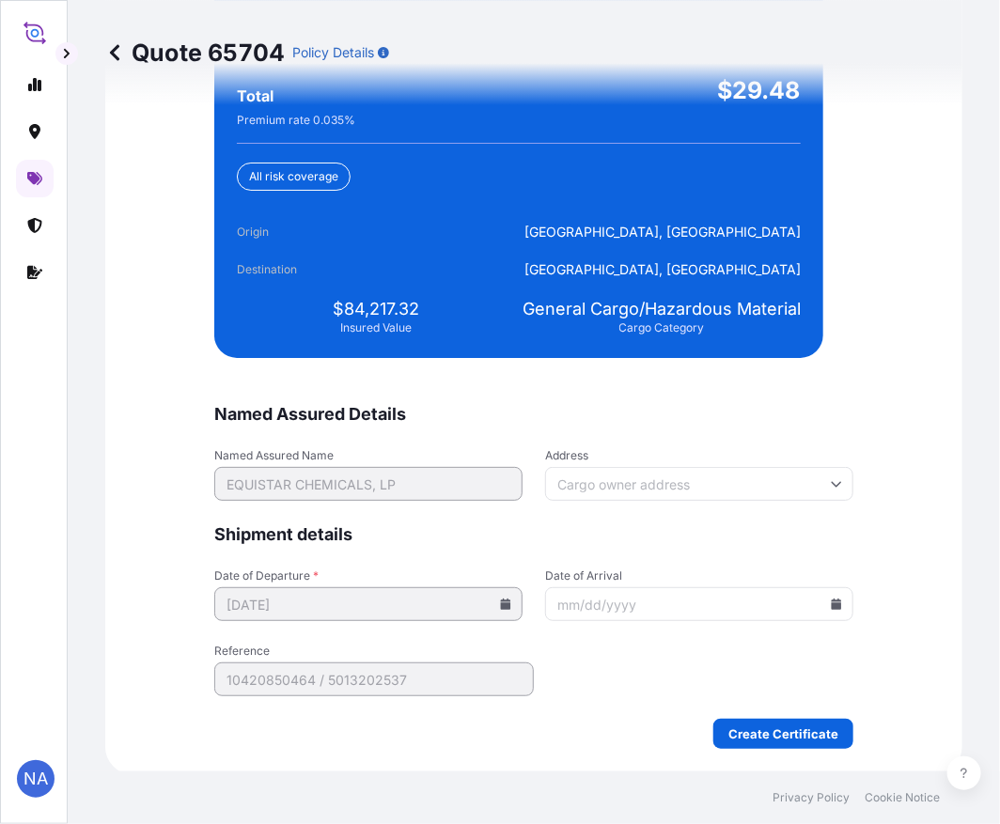
click at [602, 620] on form "Named Assured Details Named Assured Name EQUISTAR CHEMICALS, LP Address Shipmen…" at bounding box center [533, 576] width 639 height 346
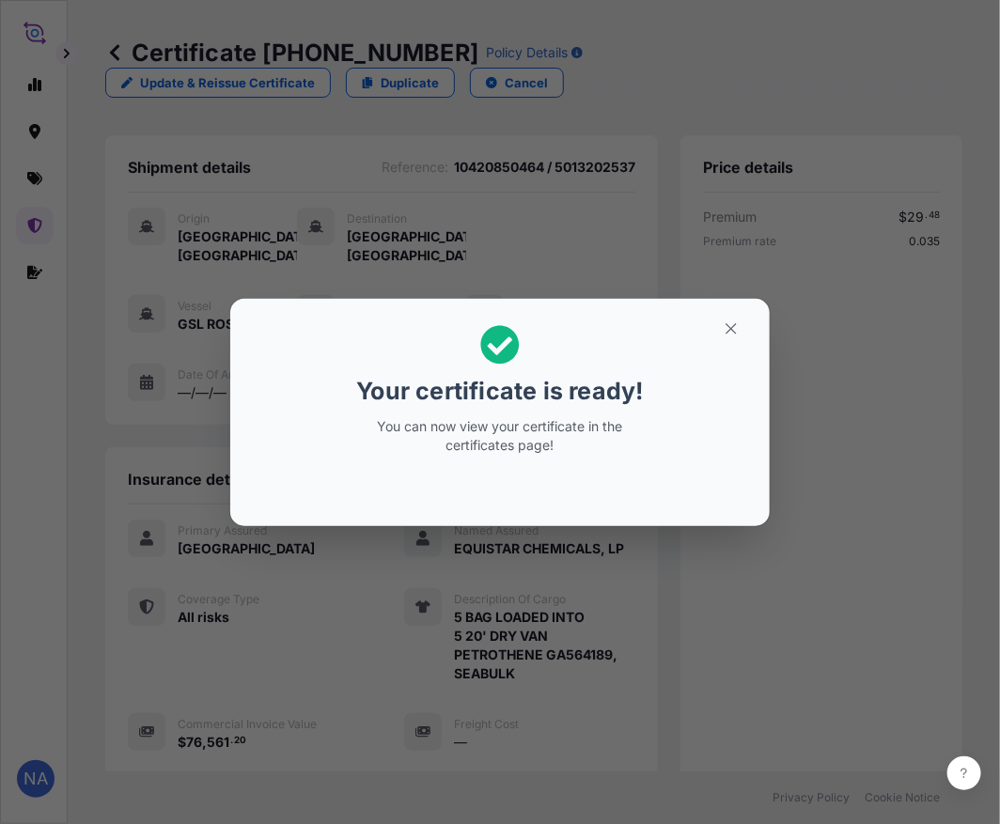
click at [549, 625] on div "Your certificate is ready! You can now view your certificate in the certificate…" at bounding box center [500, 412] width 1000 height 825
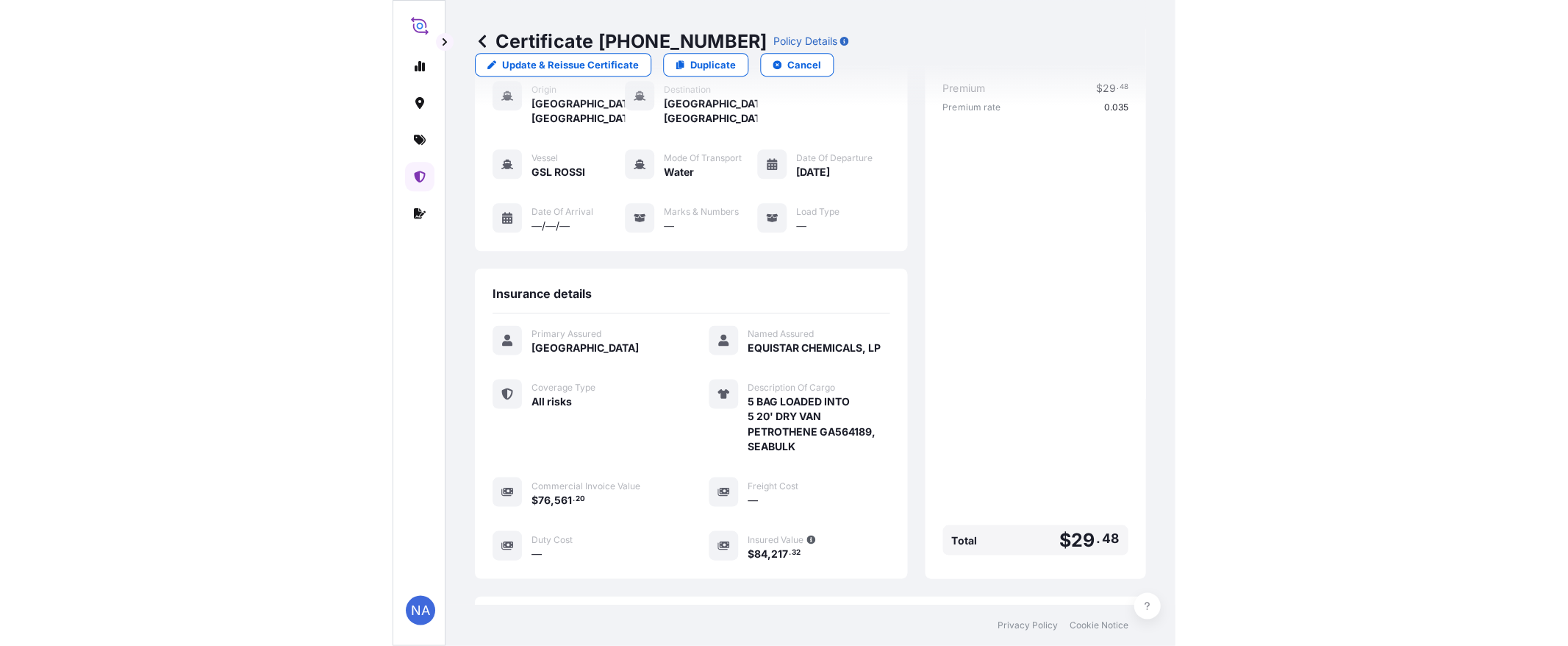
scroll to position [305, 0]
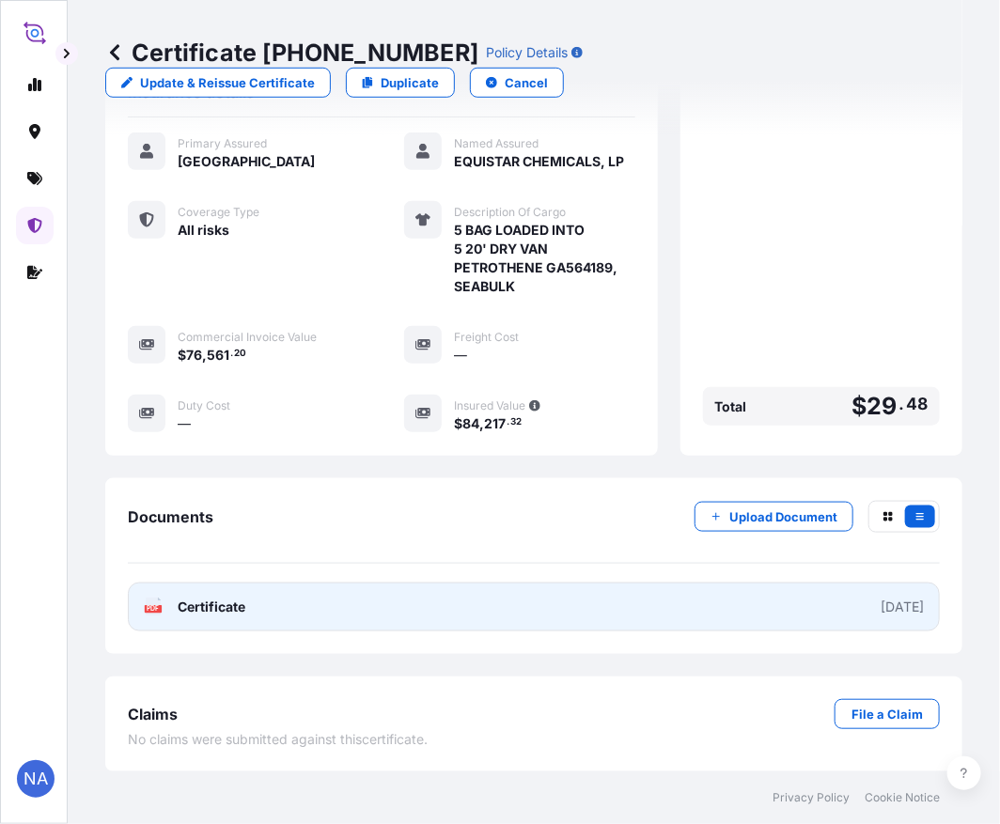
click at [430, 589] on link "PDF Certificate [DATE]" at bounding box center [534, 607] width 812 height 49
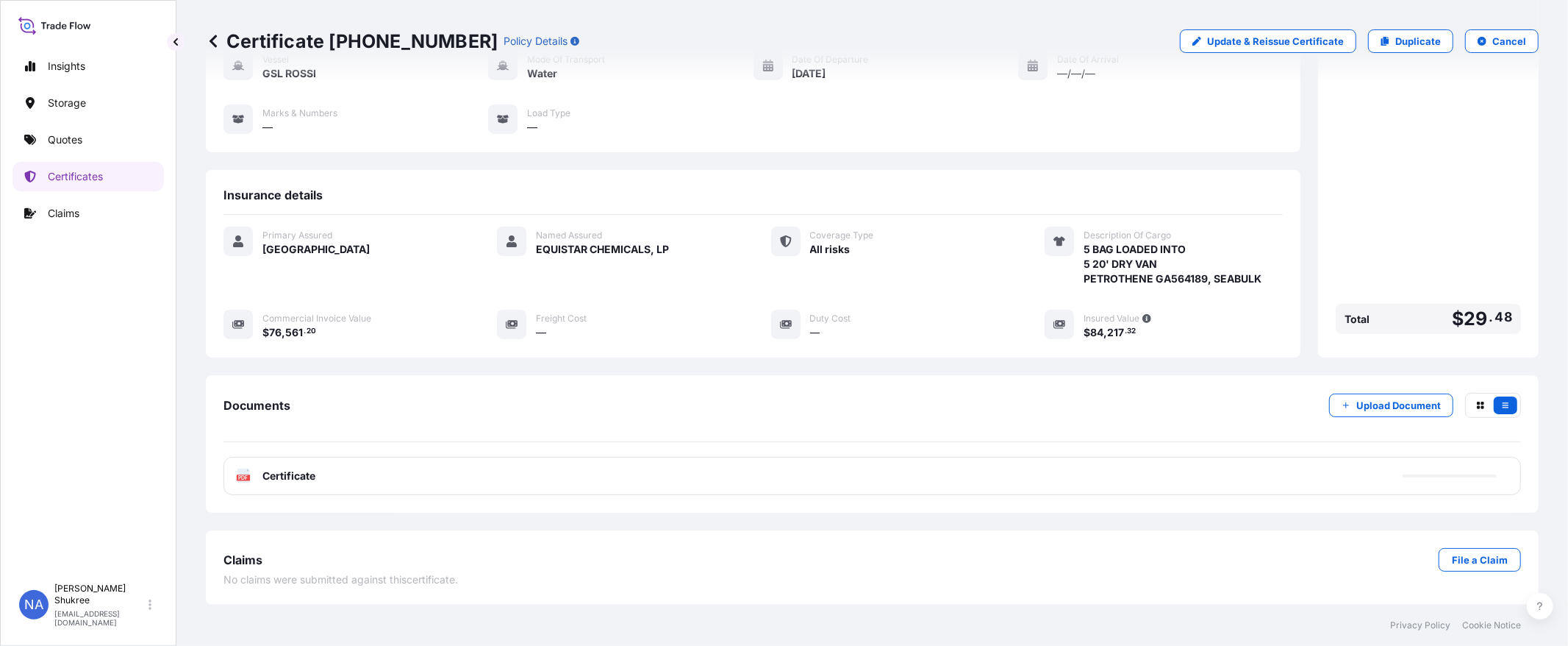
scroll to position [143, 0]
